Goal: Information Seeking & Learning: Learn about a topic

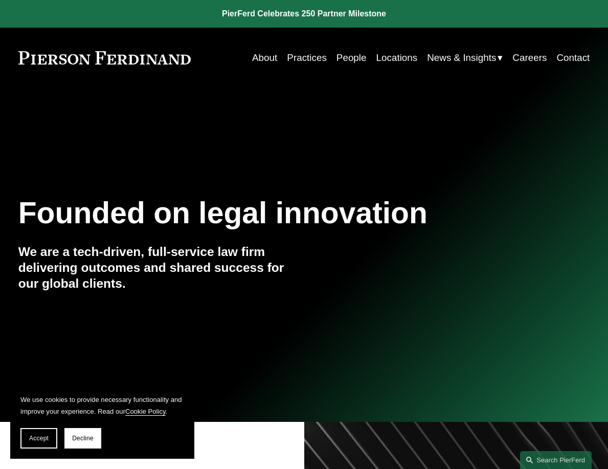
click at [261, 60] on link "About" at bounding box center [264, 57] width 25 height 19
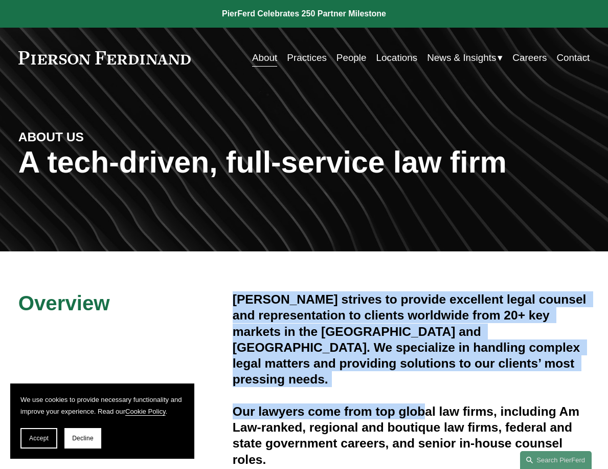
drag, startPoint x: 231, startPoint y: 297, endPoint x: 428, endPoint y: 378, distance: 212.7
drag, startPoint x: 428, startPoint y: 378, endPoint x: 410, endPoint y: 372, distance: 19.3
click at [410, 372] on h4 "[PERSON_NAME] strives to provide excellent legal counsel and representation to …" at bounding box center [412, 339] width 358 height 96
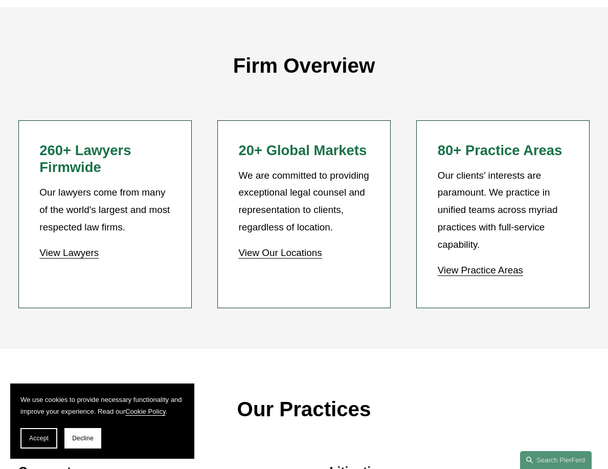
scroll to position [767, 0]
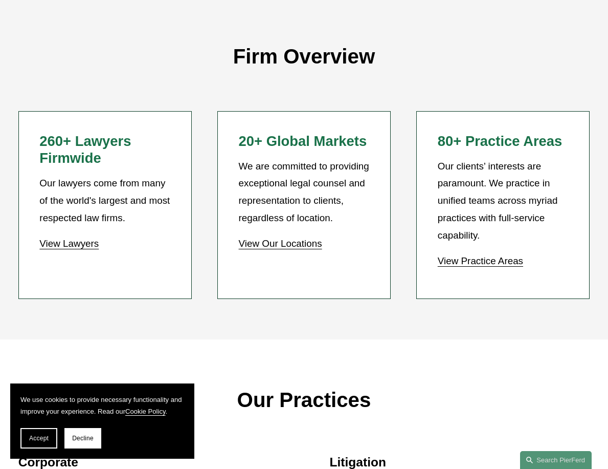
drag, startPoint x: 383, startPoint y: 250, endPoint x: 397, endPoint y: 309, distance: 60.5
click at [397, 309] on div "Firm Overview 260+ Lawyers Firmwide Our lawyers come from many of the world's l…" at bounding box center [304, 168] width 608 height 341
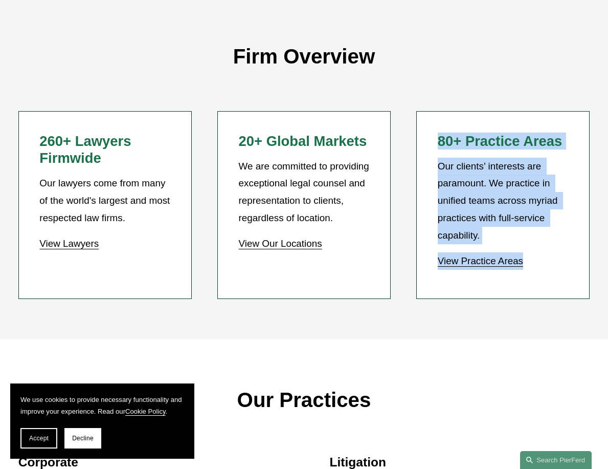
drag, startPoint x: 423, startPoint y: 312, endPoint x: 382, endPoint y: 319, distance: 41.5
click at [382, 319] on div "Firm Overview 260+ Lawyers Firmwide Our lawyers come from many of the world's l…" at bounding box center [304, 168] width 608 height 341
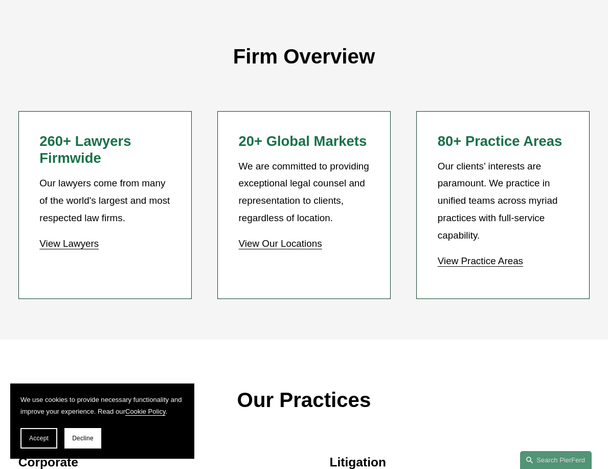
click at [382, 319] on div "Firm Overview 260+ Lawyers Firmwide Our lawyers come from many of the world's l…" at bounding box center [304, 168] width 608 height 341
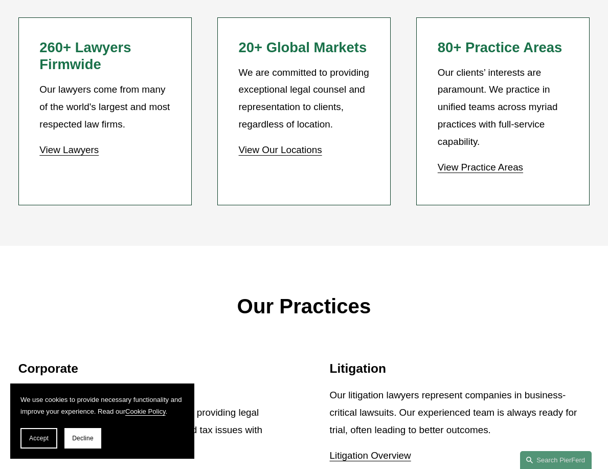
scroll to position [972, 0]
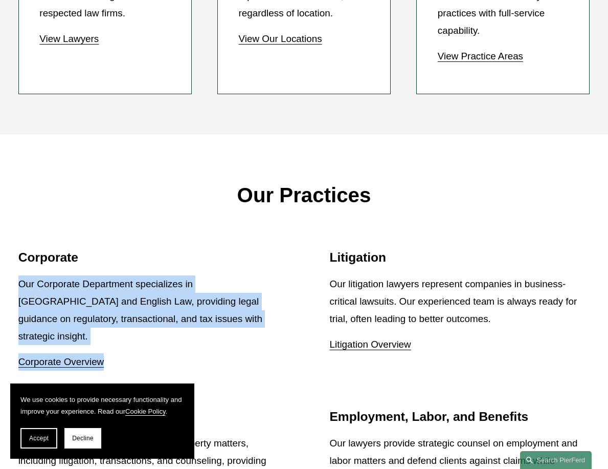
drag, startPoint x: 18, startPoint y: 276, endPoint x: 235, endPoint y: 329, distance: 223.3
click at [235, 329] on div "Our Corporate Department specializes in US and English Law, providing legal gui…" at bounding box center [148, 322] width 260 height 95
click at [235, 353] on p "Corporate Overview" at bounding box center [148, 361] width 260 height 17
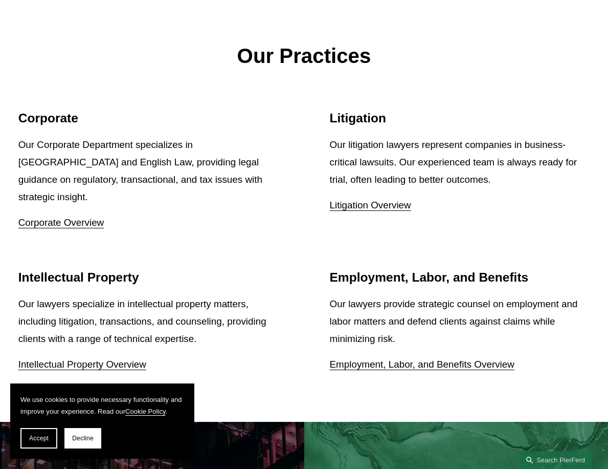
scroll to position [1125, 0]
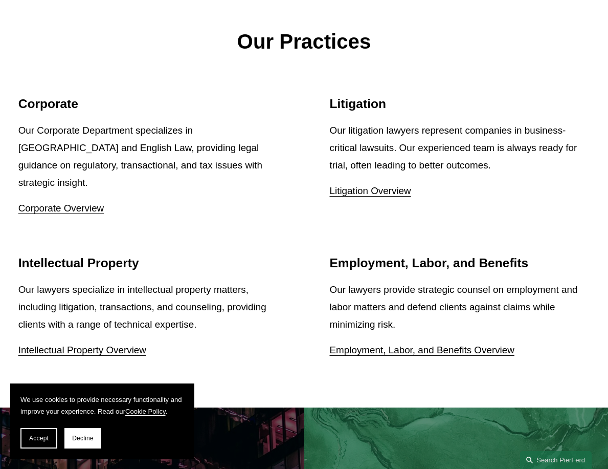
drag, startPoint x: 195, startPoint y: 319, endPoint x: 197, endPoint y: 329, distance: 10.3
click at [197, 341] on p "Intellectual Property Overview" at bounding box center [148, 349] width 260 height 17
drag, startPoint x: 219, startPoint y: 329, endPoint x: 238, endPoint y: 304, distance: 32.1
click at [238, 304] on div "Our lawyers specialize in intellectual property matters, including litigation, …" at bounding box center [148, 320] width 260 height 78
drag, startPoint x: 238, startPoint y: 304, endPoint x: 247, endPoint y: 292, distance: 14.3
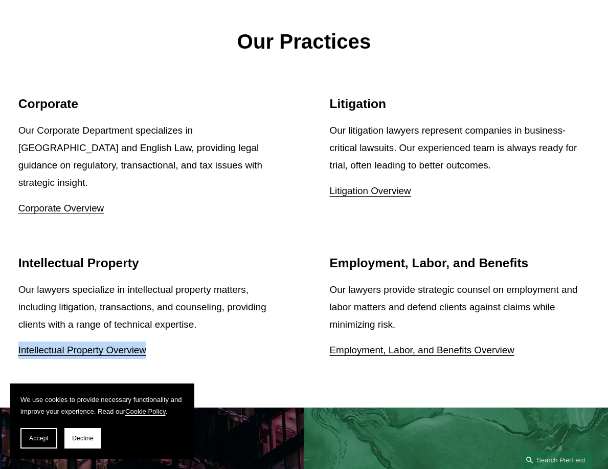
click at [238, 304] on p "Our lawyers specialize in intellectual property matters, including litigation, …" at bounding box center [148, 307] width 260 height 52
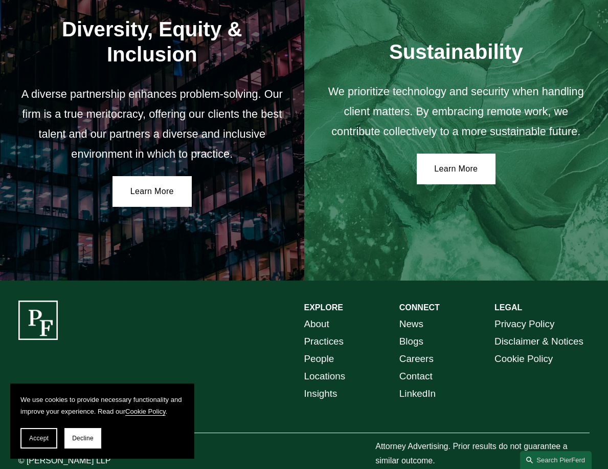
scroll to position [1589, 0]
click at [330, 332] on link "Practices" at bounding box center [324, 340] width 40 height 17
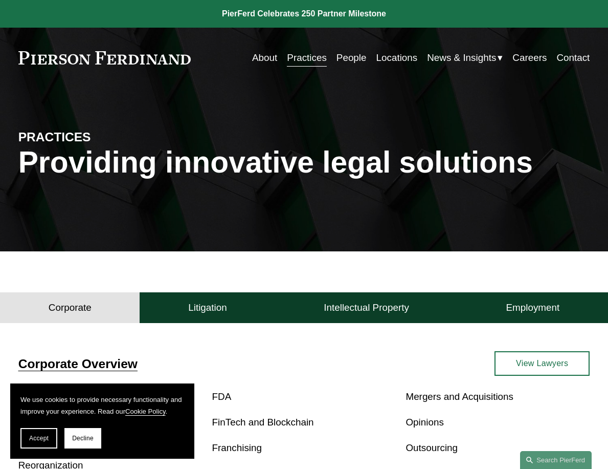
click at [344, 60] on link "People" at bounding box center [352, 57] width 30 height 19
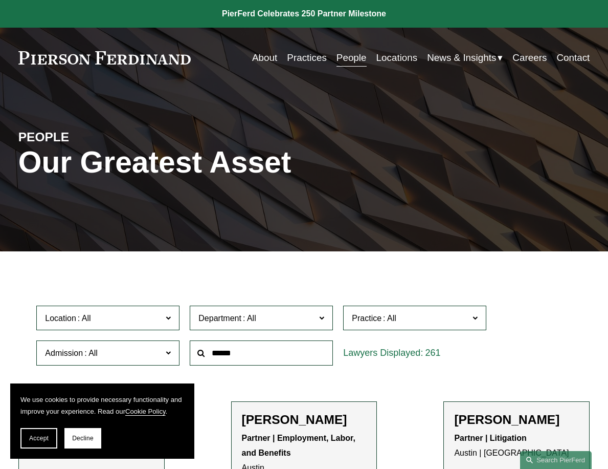
click at [267, 59] on link "About" at bounding box center [264, 57] width 25 height 19
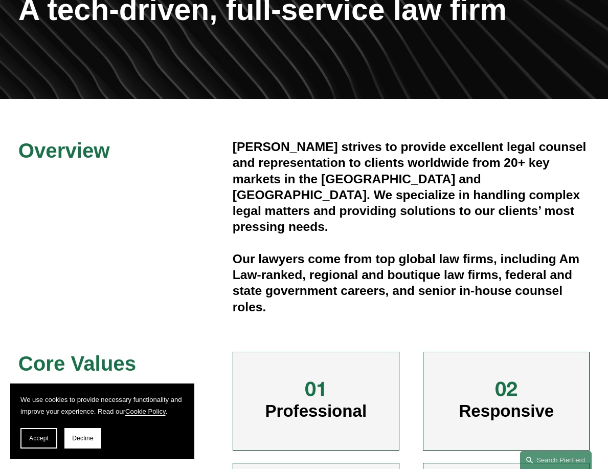
scroll to position [153, 0]
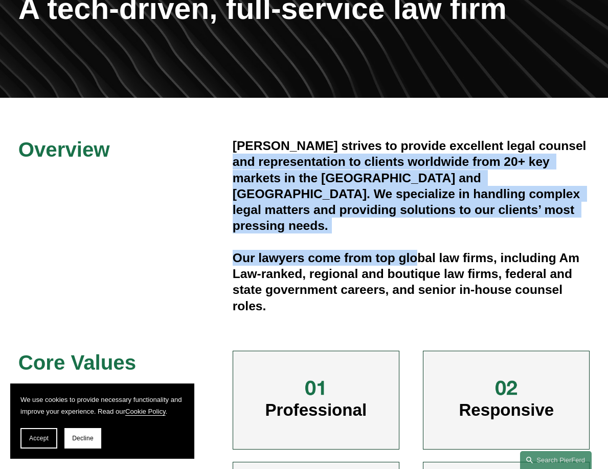
drag, startPoint x: 418, startPoint y: 220, endPoint x: 262, endPoint y: 157, distance: 168.6
click at [262, 157] on div "Pierson Ferdinand strives to provide excellent legal counsel and representation…" at bounding box center [412, 226] width 358 height 176
click at [262, 157] on h4 "[PERSON_NAME] strives to provide excellent legal counsel and representation to …" at bounding box center [412, 186] width 358 height 96
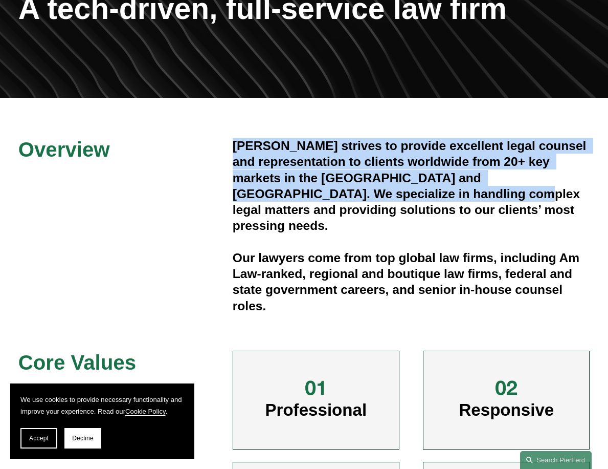
drag, startPoint x: 232, startPoint y: 153, endPoint x: 423, endPoint y: 203, distance: 197.5
click at [423, 203] on div "Overview Pierson Ferdinand strives to provide excellent legal counsel and repre…" at bounding box center [304, 355] width 608 height 434
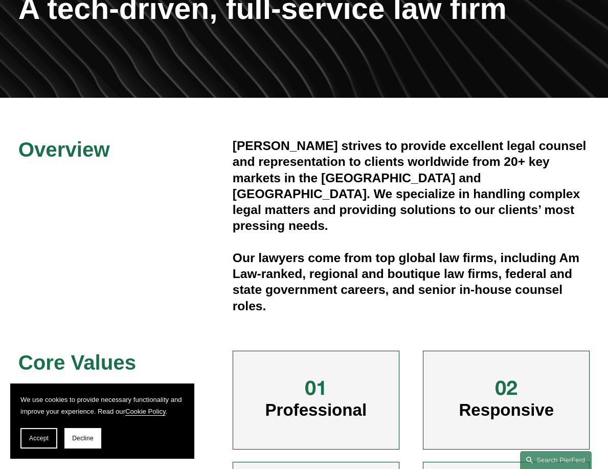
click at [424, 203] on h4 "Pierson Ferdinand strives to provide excellent legal counsel and representation…" at bounding box center [412, 186] width 358 height 96
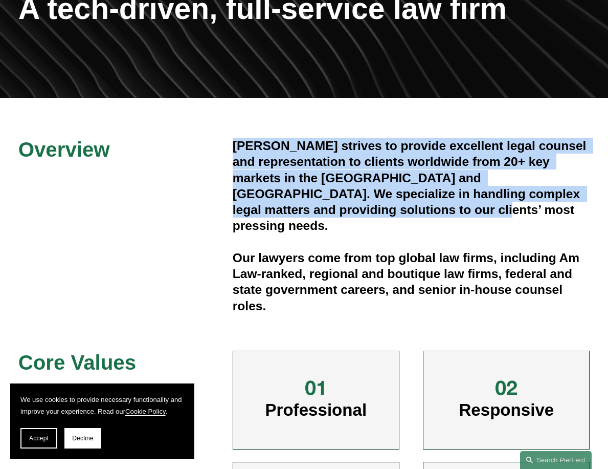
drag, startPoint x: 435, startPoint y: 215, endPoint x: 216, endPoint y: 149, distance: 228.5
click at [216, 149] on div "Overview Pierson Ferdinand strives to provide excellent legal counsel and repre…" at bounding box center [304, 355] width 608 height 434
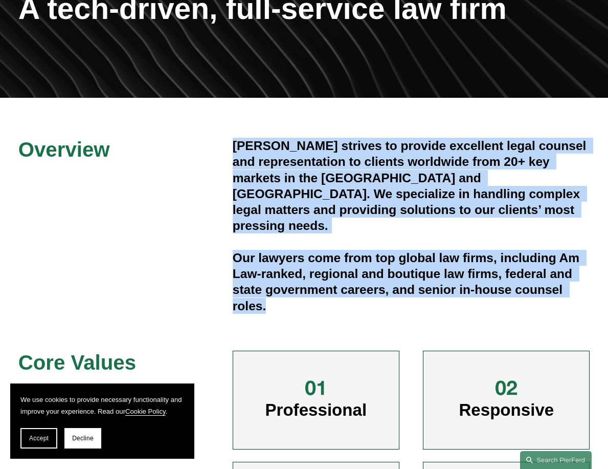
drag, startPoint x: 225, startPoint y: 154, endPoint x: 431, endPoint y: 291, distance: 247.7
click at [431, 291] on div "Overview Pierson Ferdinand strives to provide excellent legal counsel and repre…" at bounding box center [304, 355] width 608 height 434
drag, startPoint x: 431, startPoint y: 291, endPoint x: 425, endPoint y: 292, distance: 6.2
click at [425, 291] on h4 "Our lawyers come from top global law firms, including Am Law-ranked, regional a…" at bounding box center [412, 282] width 358 height 64
click at [212, 142] on div "Overview Pierson Ferdinand strives to provide excellent legal counsel and repre…" at bounding box center [304, 355] width 608 height 434
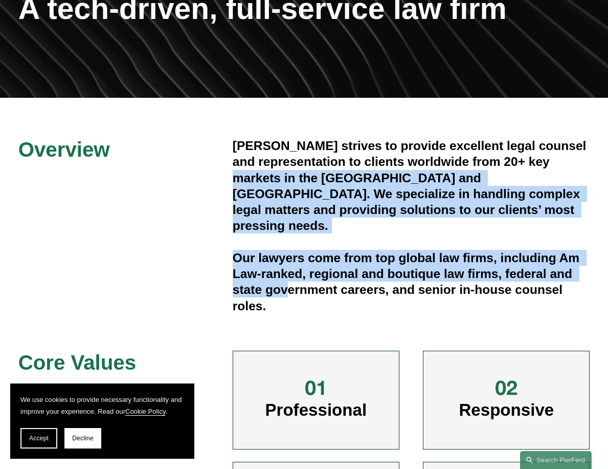
drag, startPoint x: 290, startPoint y: 281, endPoint x: 227, endPoint y: 171, distance: 126.9
click at [227, 171] on div "Overview Pierson Ferdinand strives to provide excellent legal counsel and repre…" at bounding box center [304, 355] width 608 height 434
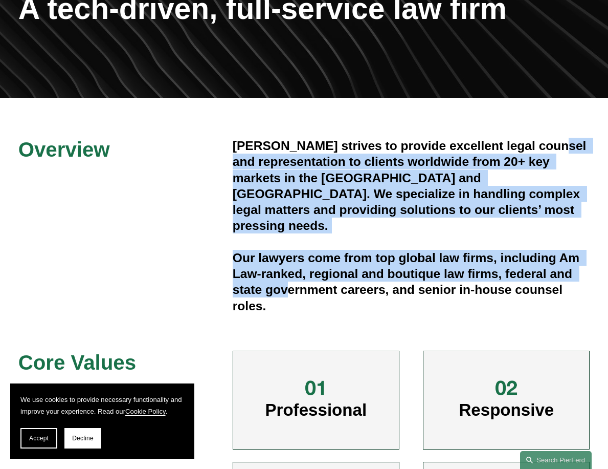
click at [227, 170] on div "Overview Pierson Ferdinand strives to provide excellent legal counsel and repre…" at bounding box center [304, 355] width 608 height 434
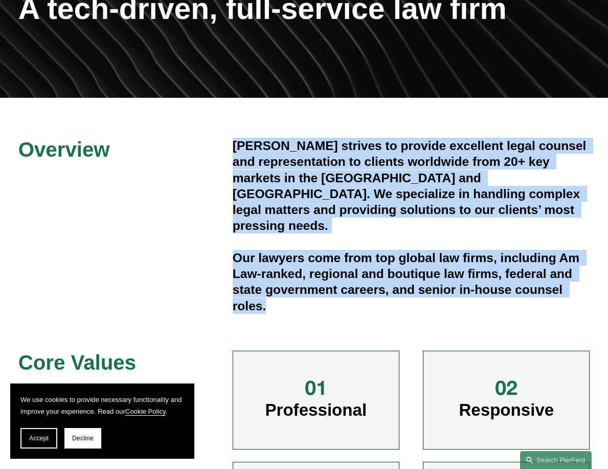
drag, startPoint x: 225, startPoint y: 160, endPoint x: 305, endPoint y: 306, distance: 166.9
click at [305, 306] on div "Overview Pierson Ferdinand strives to provide excellent legal counsel and repre…" at bounding box center [304, 355] width 608 height 434
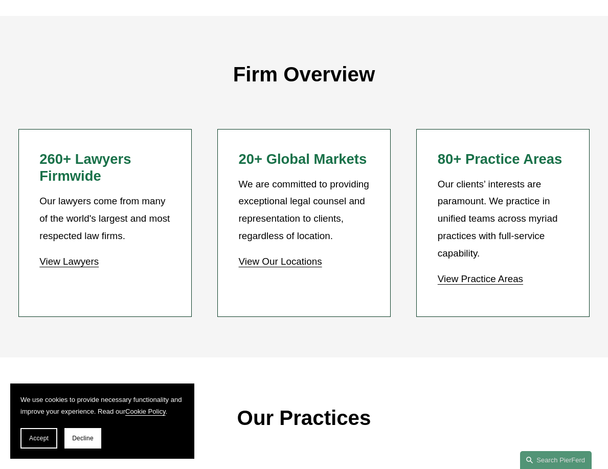
scroll to position [767, 0]
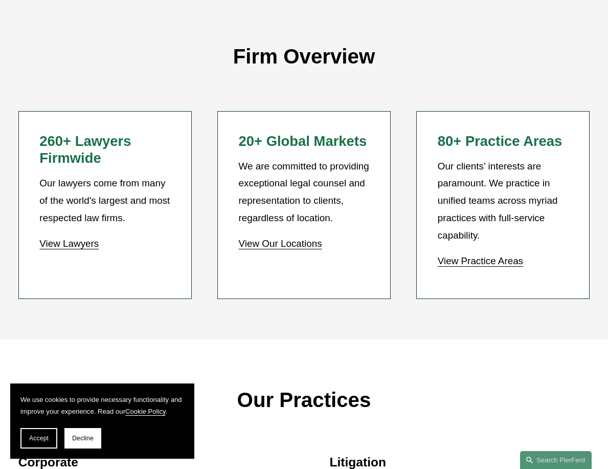
click at [89, 238] on link "View Lawyers" at bounding box center [68, 243] width 59 height 11
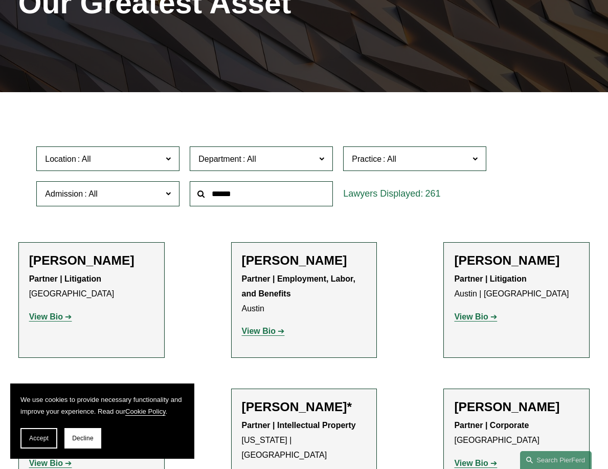
scroll to position [307, 0]
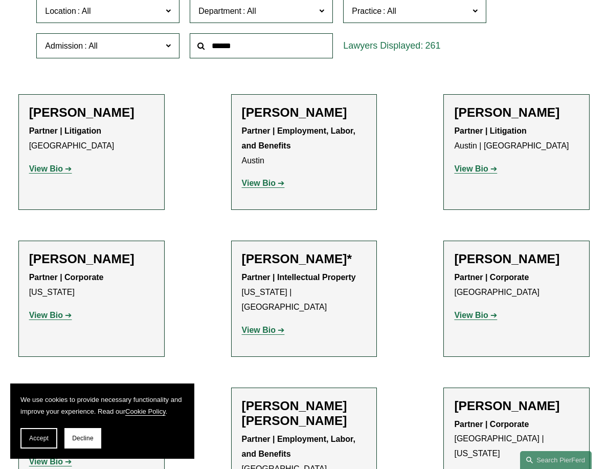
click at [64, 173] on link "View Bio" at bounding box center [50, 168] width 43 height 9
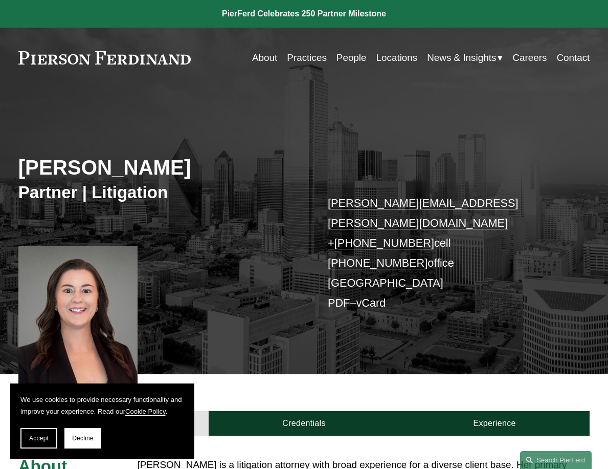
scroll to position [307, 0]
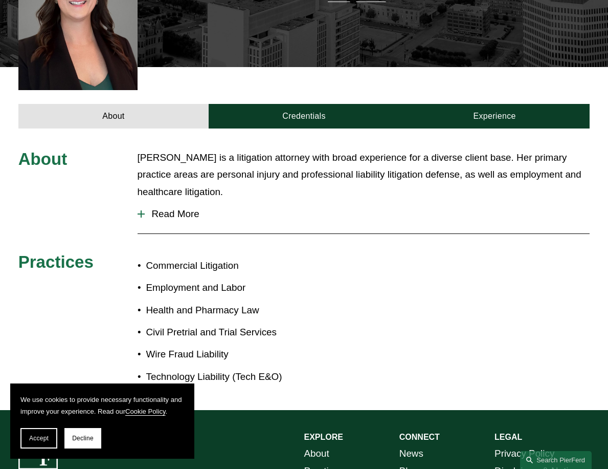
drag, startPoint x: 215, startPoint y: 174, endPoint x: 250, endPoint y: 192, distance: 39.6
click at [250, 201] on button "Read More" at bounding box center [364, 214] width 453 height 27
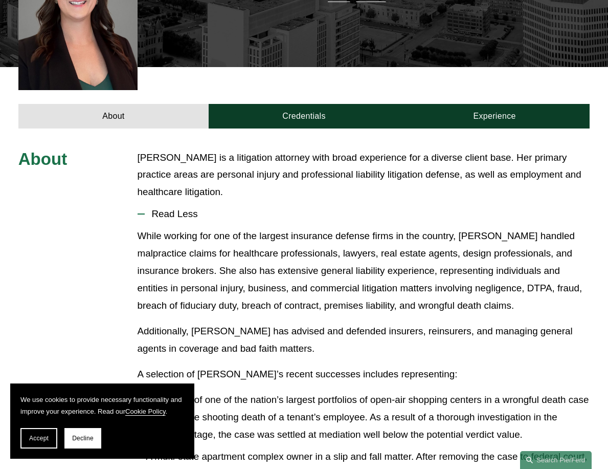
drag, startPoint x: 250, startPoint y: 192, endPoint x: 136, endPoint y: 152, distance: 121.3
click at [136, 152] on div "About Katie Ackels is a litigation attorney with broad experience for a diverse…" at bounding box center [304, 466] width 608 height 634
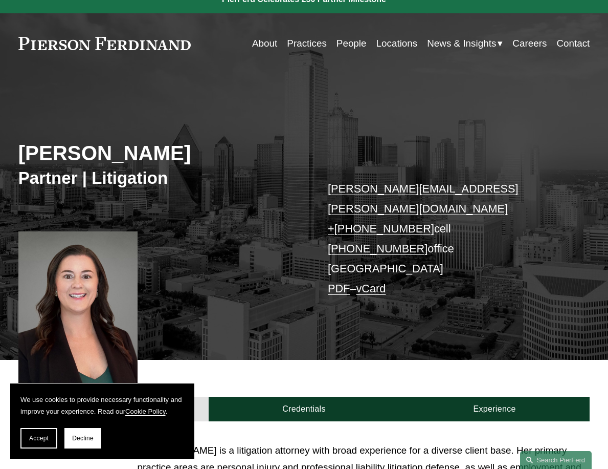
scroll to position [0, 0]
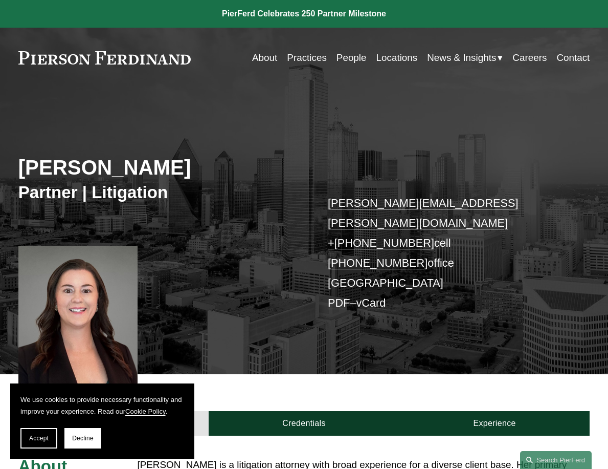
click at [257, 55] on link "About" at bounding box center [264, 57] width 25 height 19
